Goal: Transaction & Acquisition: Purchase product/service

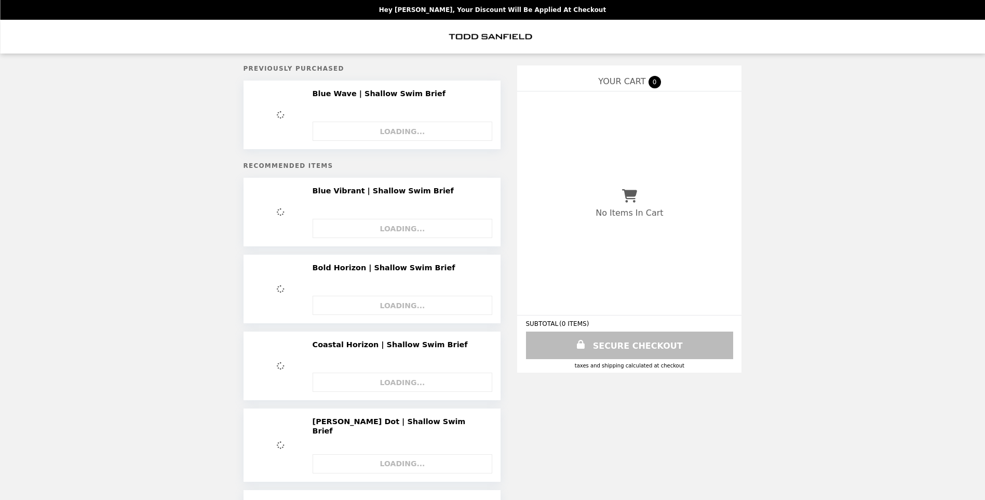
select select "*********"
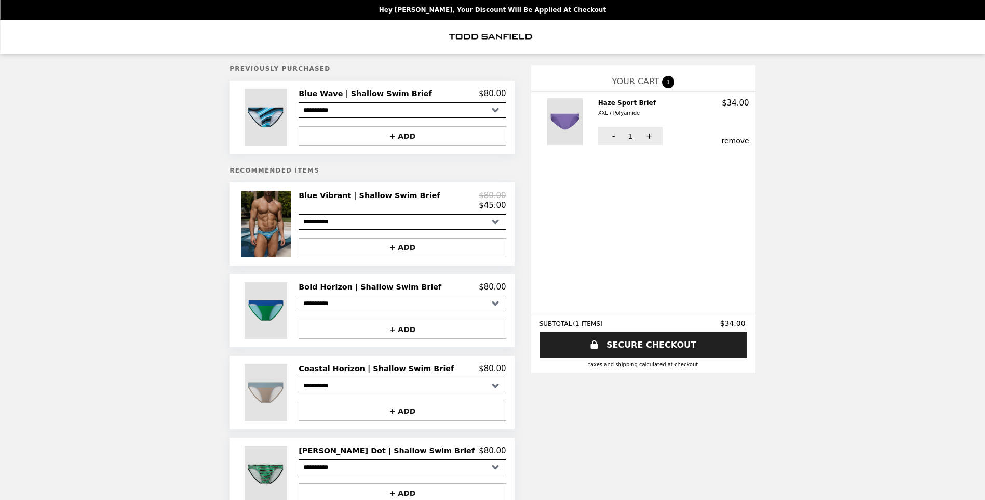
click at [288, 238] on img at bounding box center [267, 224] width 52 height 66
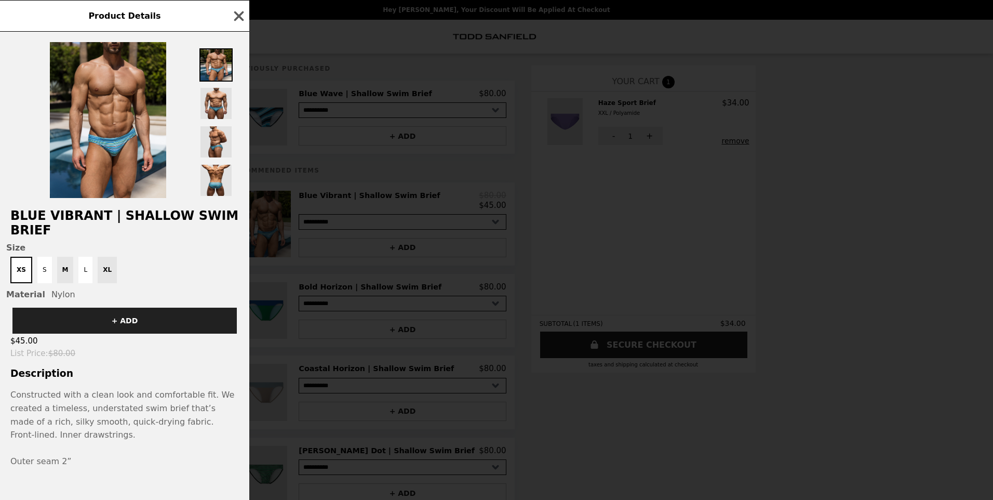
click at [101, 274] on div "XS S M L XL" at bounding box center [124, 270] width 237 height 26
click at [97, 273] on div "XS S M L XL" at bounding box center [124, 270] width 237 height 26
click at [84, 278] on button "L" at bounding box center [85, 270] width 14 height 26
click at [106, 274] on div "XS S M L XL" at bounding box center [124, 270] width 237 height 26
click at [105, 277] on div "XS S M L XL" at bounding box center [124, 270] width 237 height 26
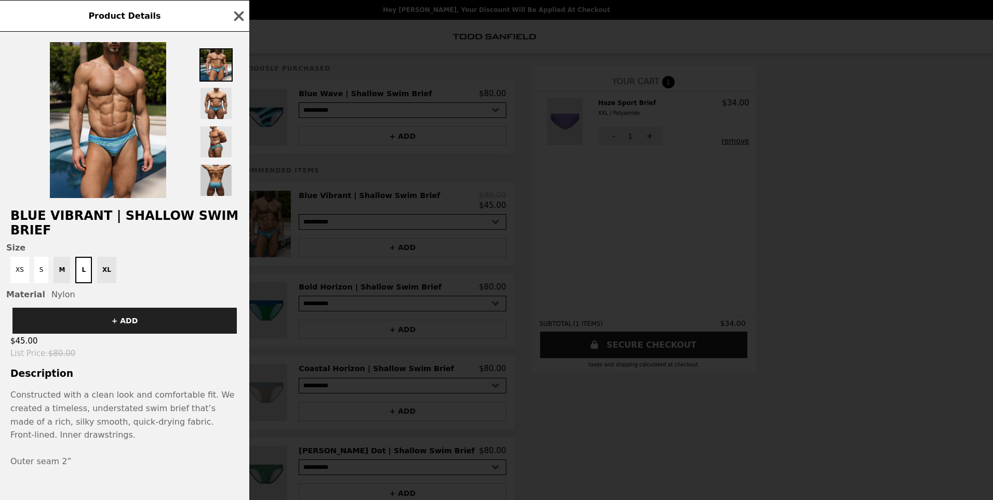
click at [206, 183] on img at bounding box center [215, 180] width 33 height 33
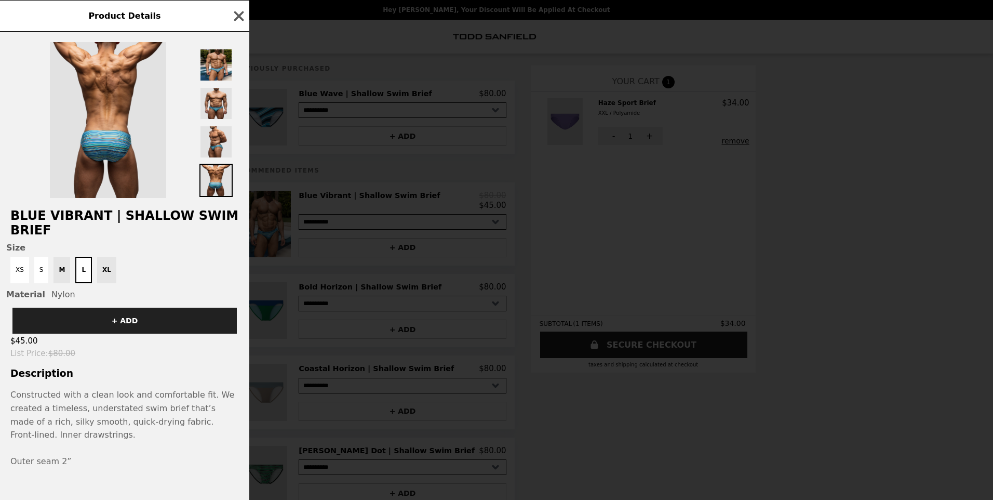
click at [102, 269] on div "XS S M L XL" at bounding box center [124, 270] width 237 height 26
click at [240, 17] on icon "button" at bounding box center [239, 16] width 10 height 10
